Goal: Task Accomplishment & Management: Manage account settings

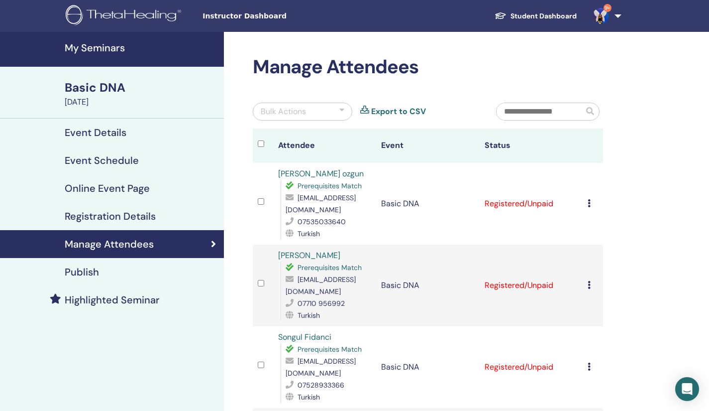
click at [71, 42] on h4 "My Seminars" at bounding box center [141, 48] width 153 height 12
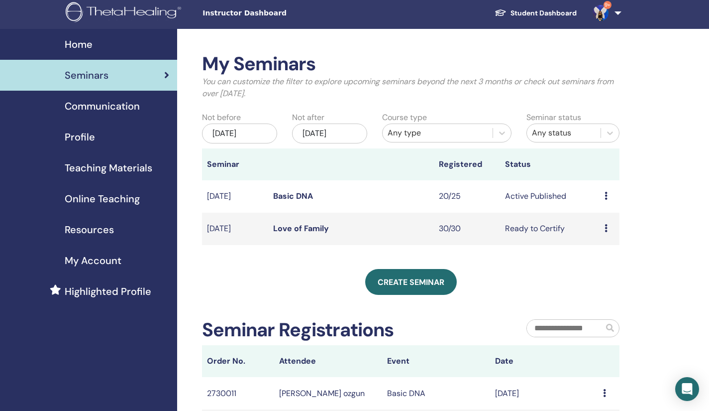
scroll to position [5, 0]
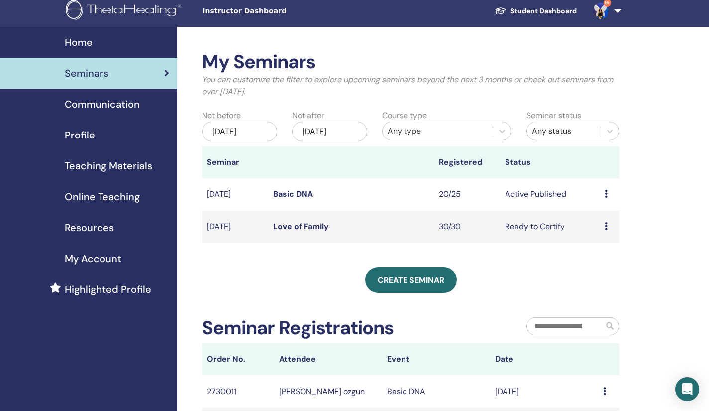
click at [607, 227] on icon at bounding box center [606, 226] width 3 height 8
click at [607, 193] on icon at bounding box center [606, 194] width 3 height 8
click at [656, 182] on div "My Seminars You can customize the filter to explore upcoming seminars beyond th…" at bounding box center [443, 345] width 532 height 637
click at [302, 198] on link "Basic DNA" at bounding box center [293, 194] width 40 height 10
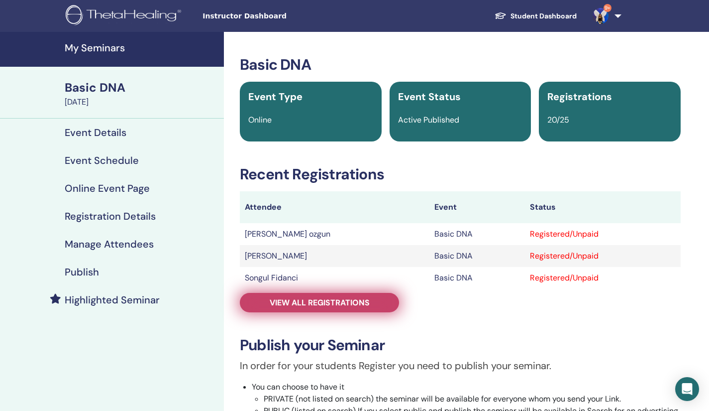
click at [294, 303] on span "View all registrations" at bounding box center [320, 302] width 100 height 10
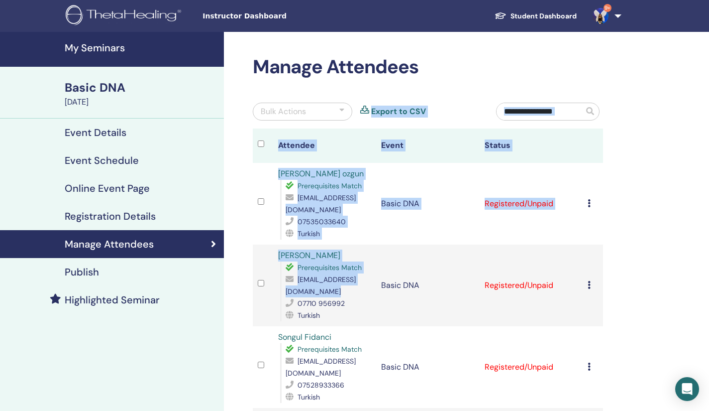
drag, startPoint x: 294, startPoint y: 303, endPoint x: 366, endPoint y: 120, distance: 196.5
click at [366, 138] on th "Attendee" at bounding box center [324, 145] width 103 height 34
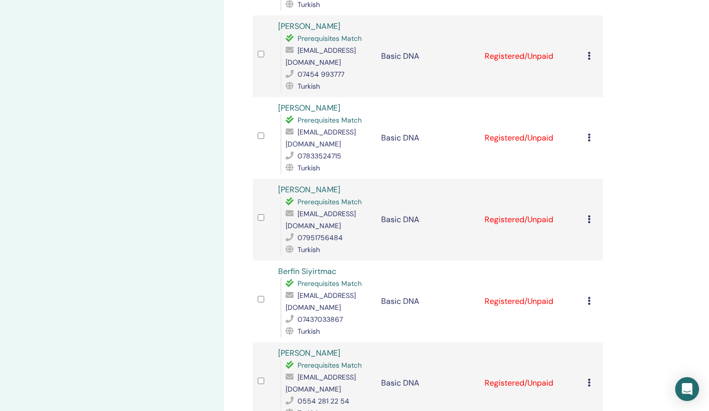
scroll to position [1416, 0]
